Goal: Task Accomplishment & Management: Manage account settings

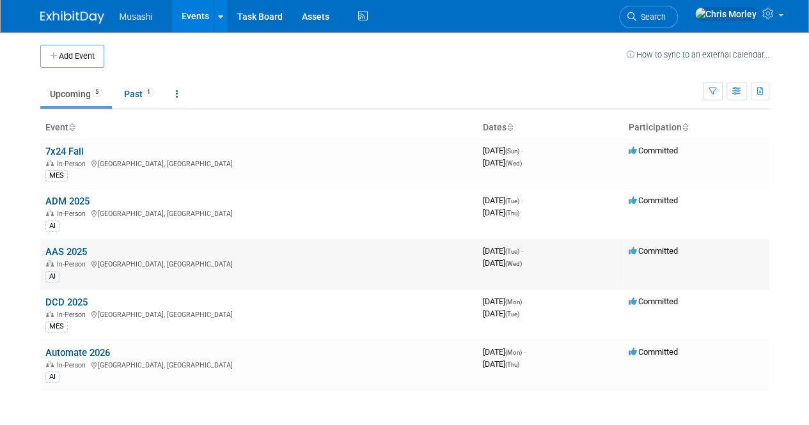
click at [74, 247] on link "AAS 2025" at bounding box center [66, 252] width 42 height 12
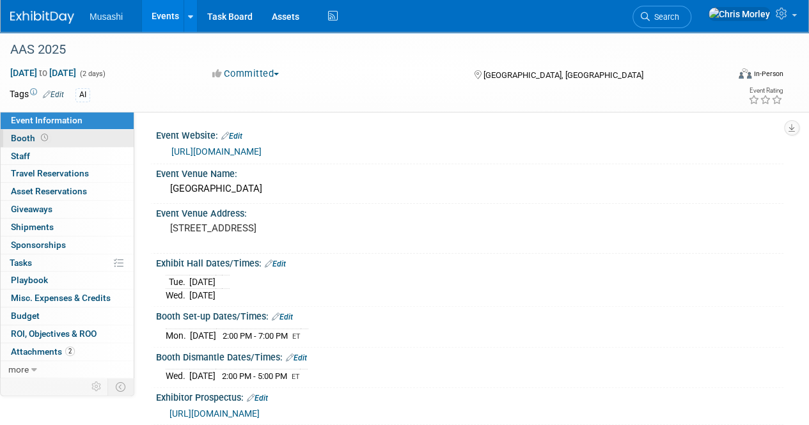
click at [22, 137] on span "Booth" at bounding box center [31, 138] width 40 height 10
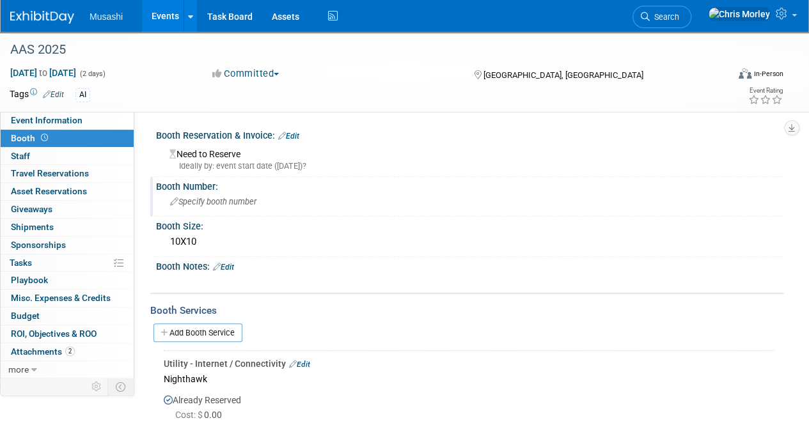
click at [213, 204] on span "Specify booth number" at bounding box center [213, 202] width 86 height 10
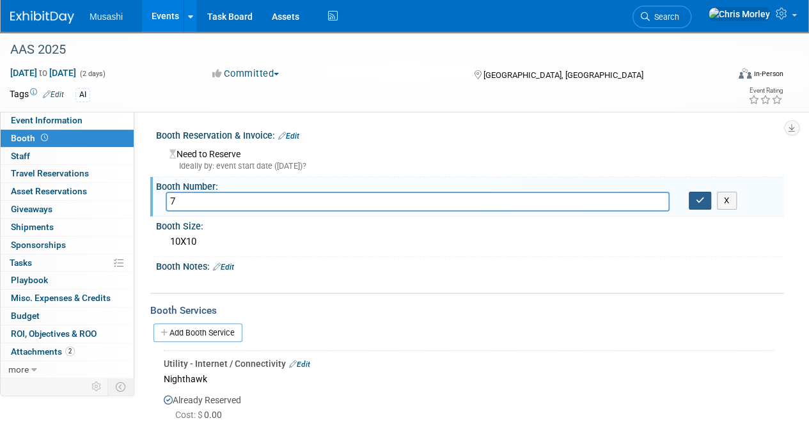
type input "7"
click at [700, 203] on icon "button" at bounding box center [699, 200] width 9 height 8
